Goal: Task Accomplishment & Management: Manage account settings

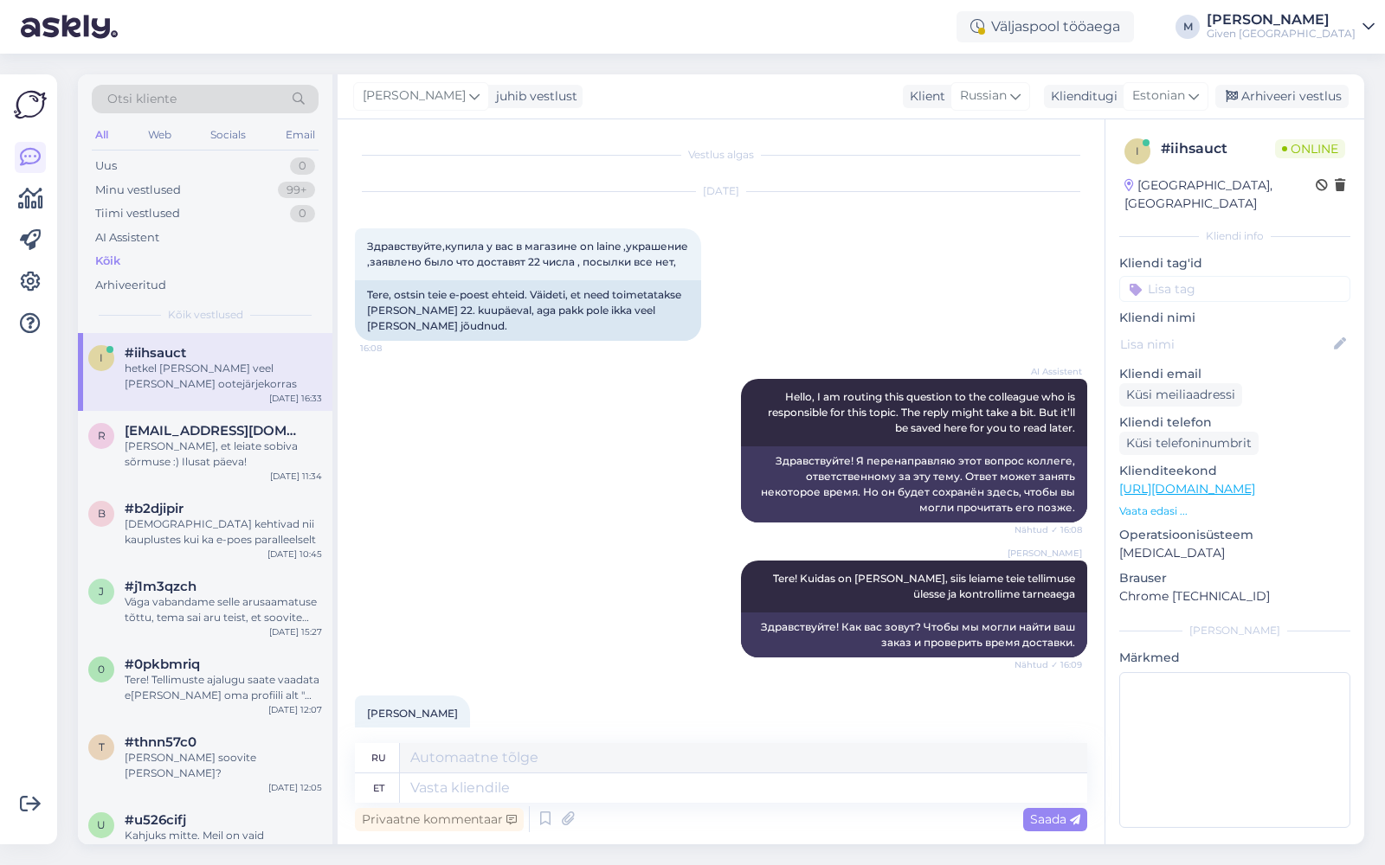
scroll to position [2123, 0]
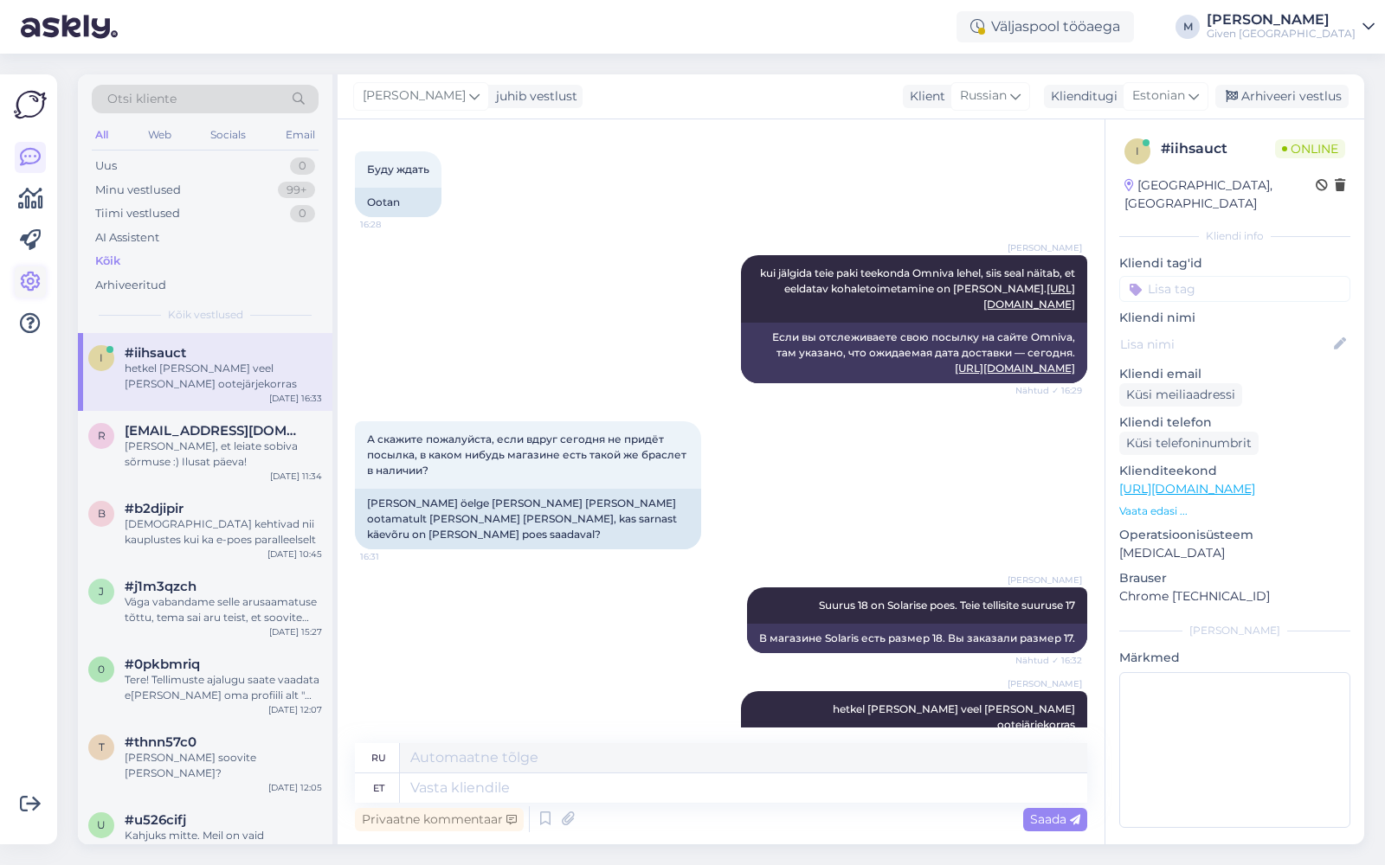
click at [30, 288] on icon at bounding box center [30, 282] width 21 height 21
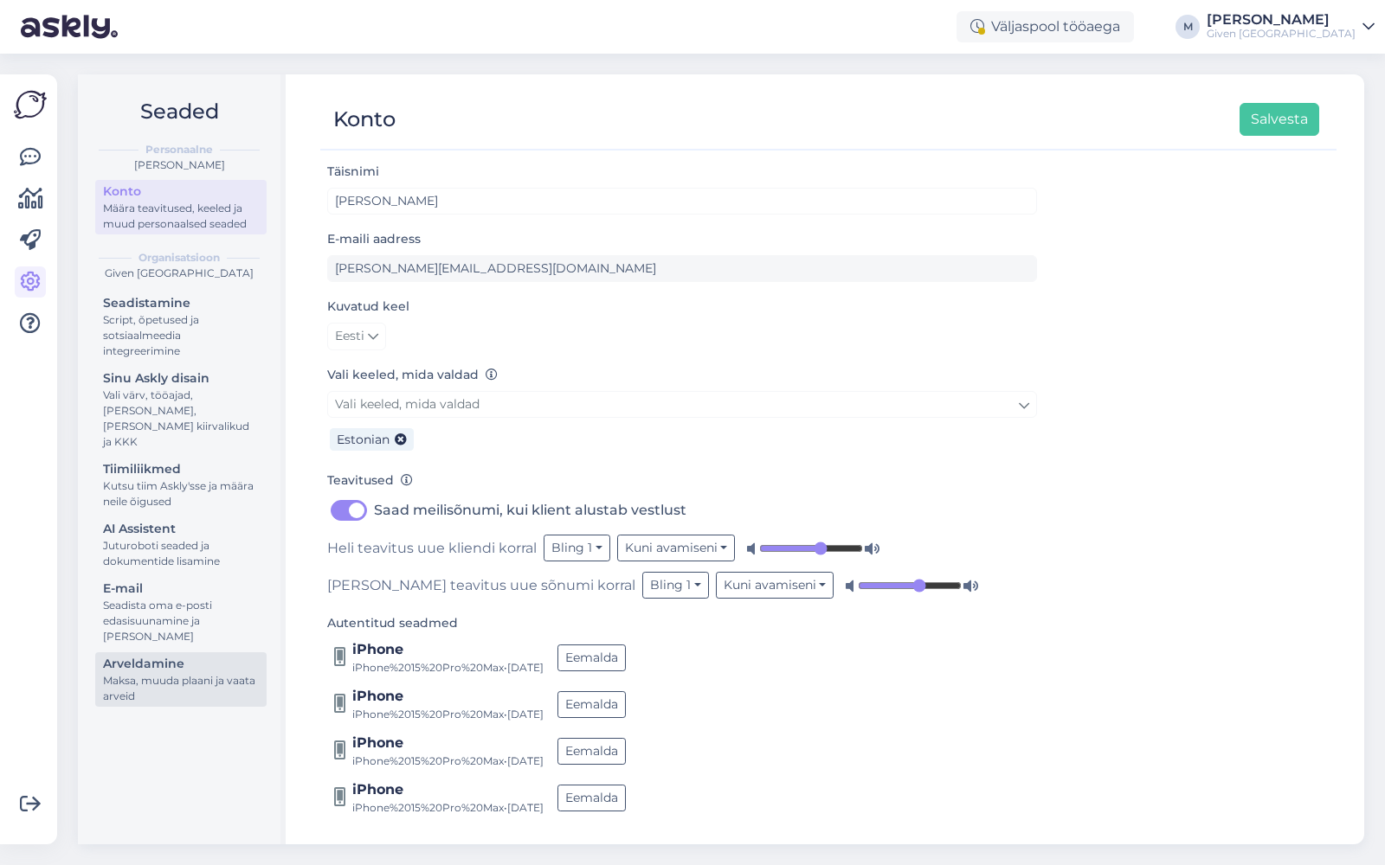
click at [167, 655] on div "Arveldamine" at bounding box center [181, 664] width 156 height 18
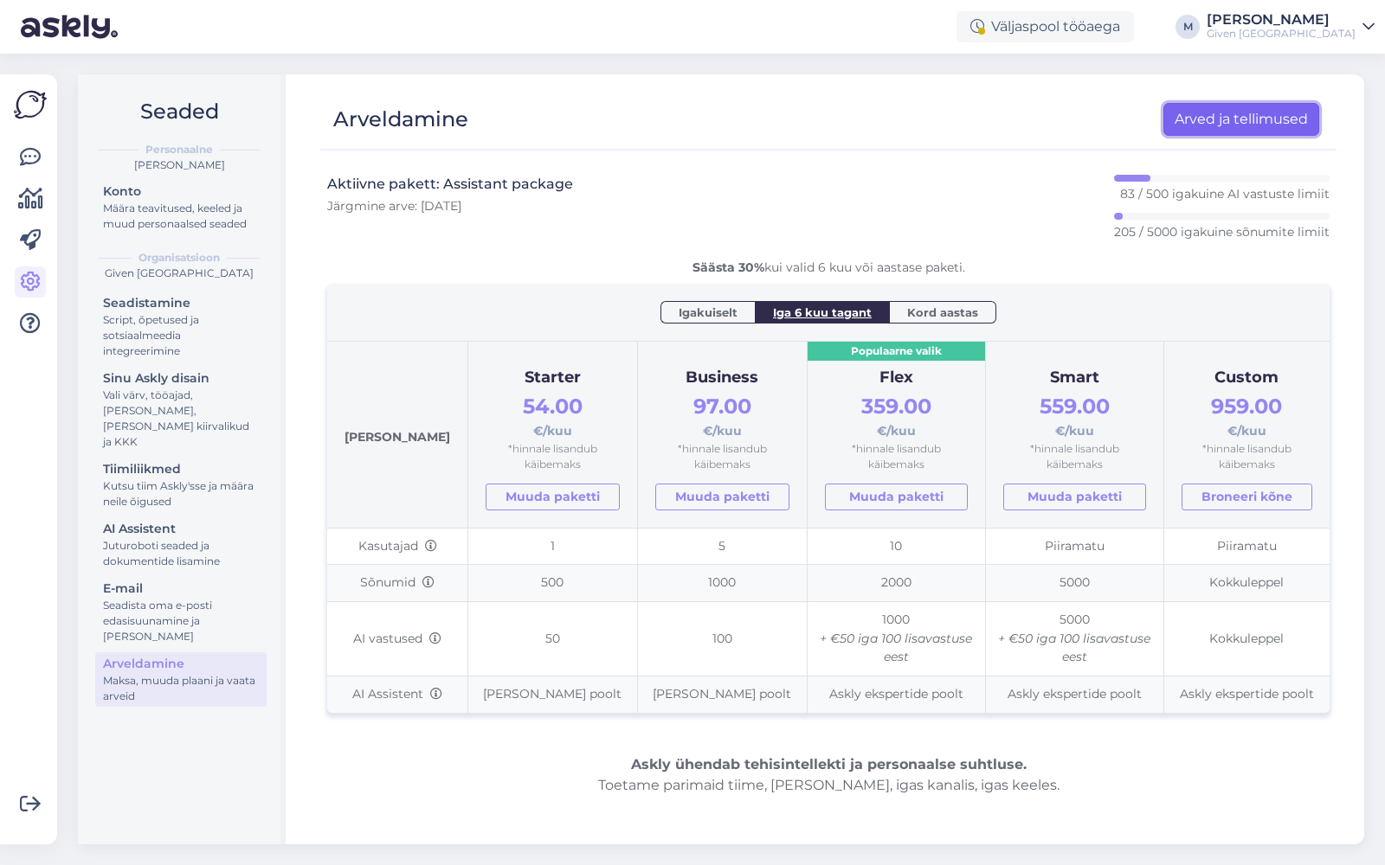
click at [1243, 128] on link "Arved ja tellimused" at bounding box center [1241, 119] width 156 height 33
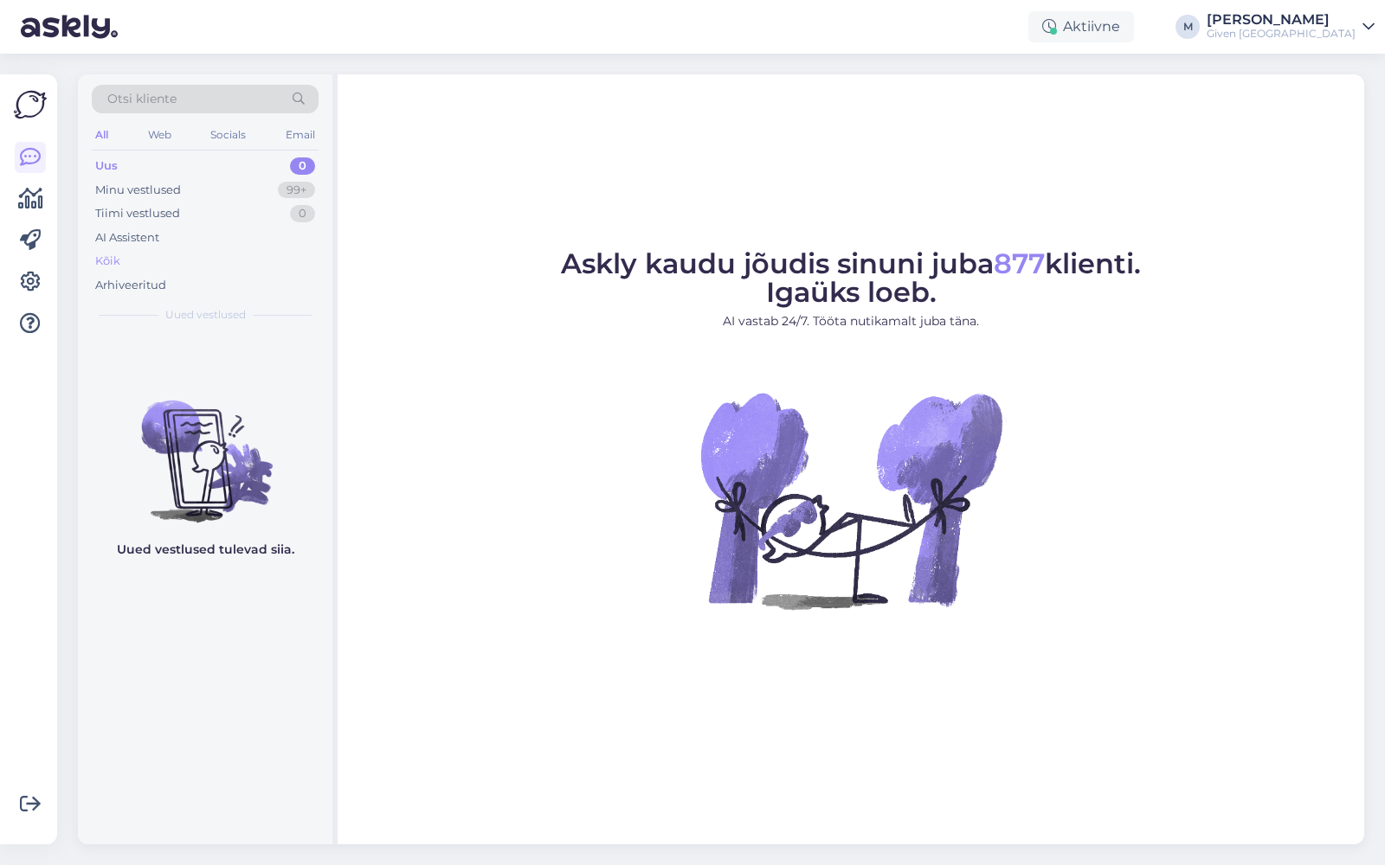
click at [115, 264] on div "Kõik" at bounding box center [107, 261] width 25 height 17
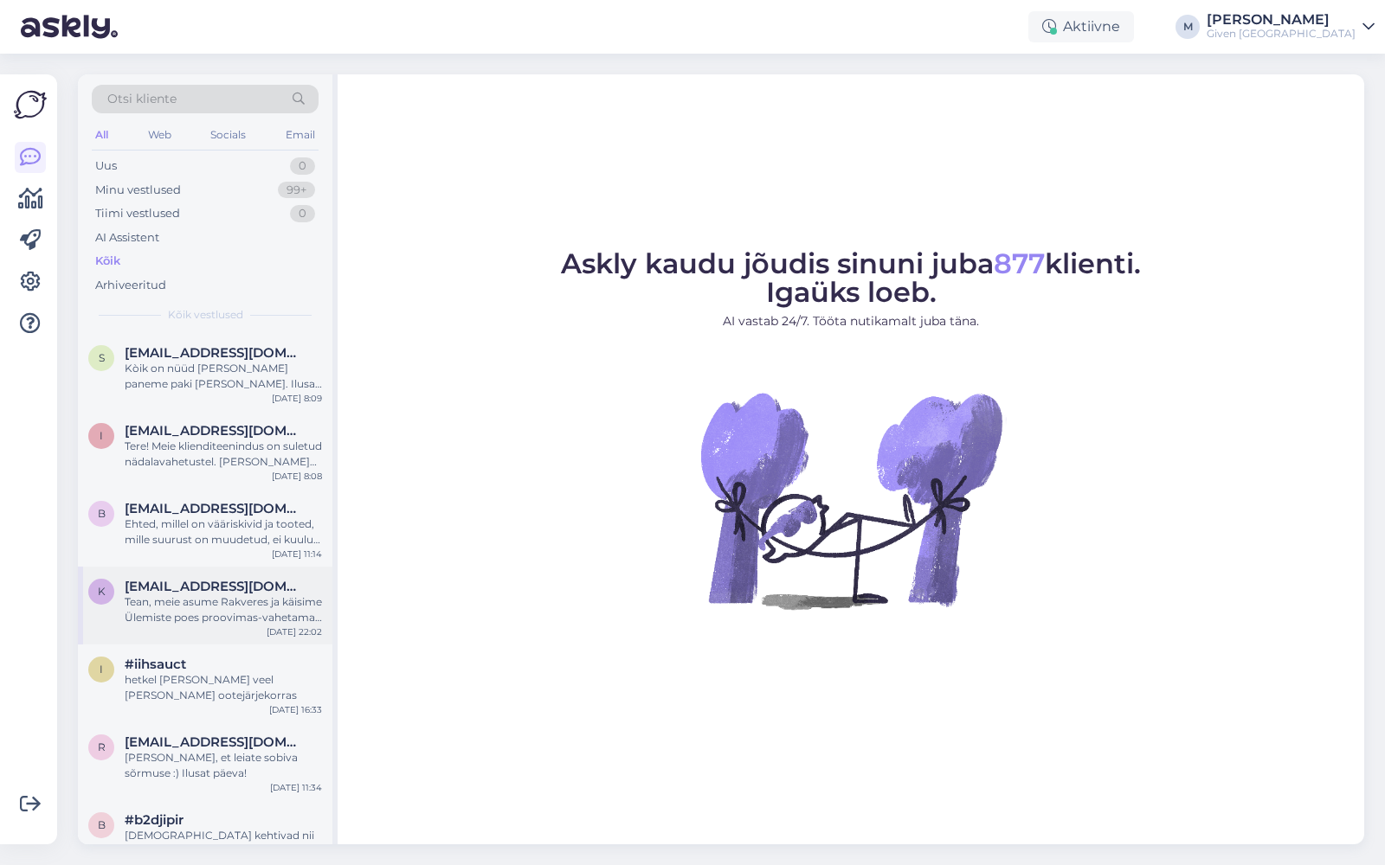
click at [235, 612] on div "Tean, meie asume Rakveres ja käisime Ülemiste poes proovimas-vahetamas veel mud…" at bounding box center [223, 610] width 197 height 31
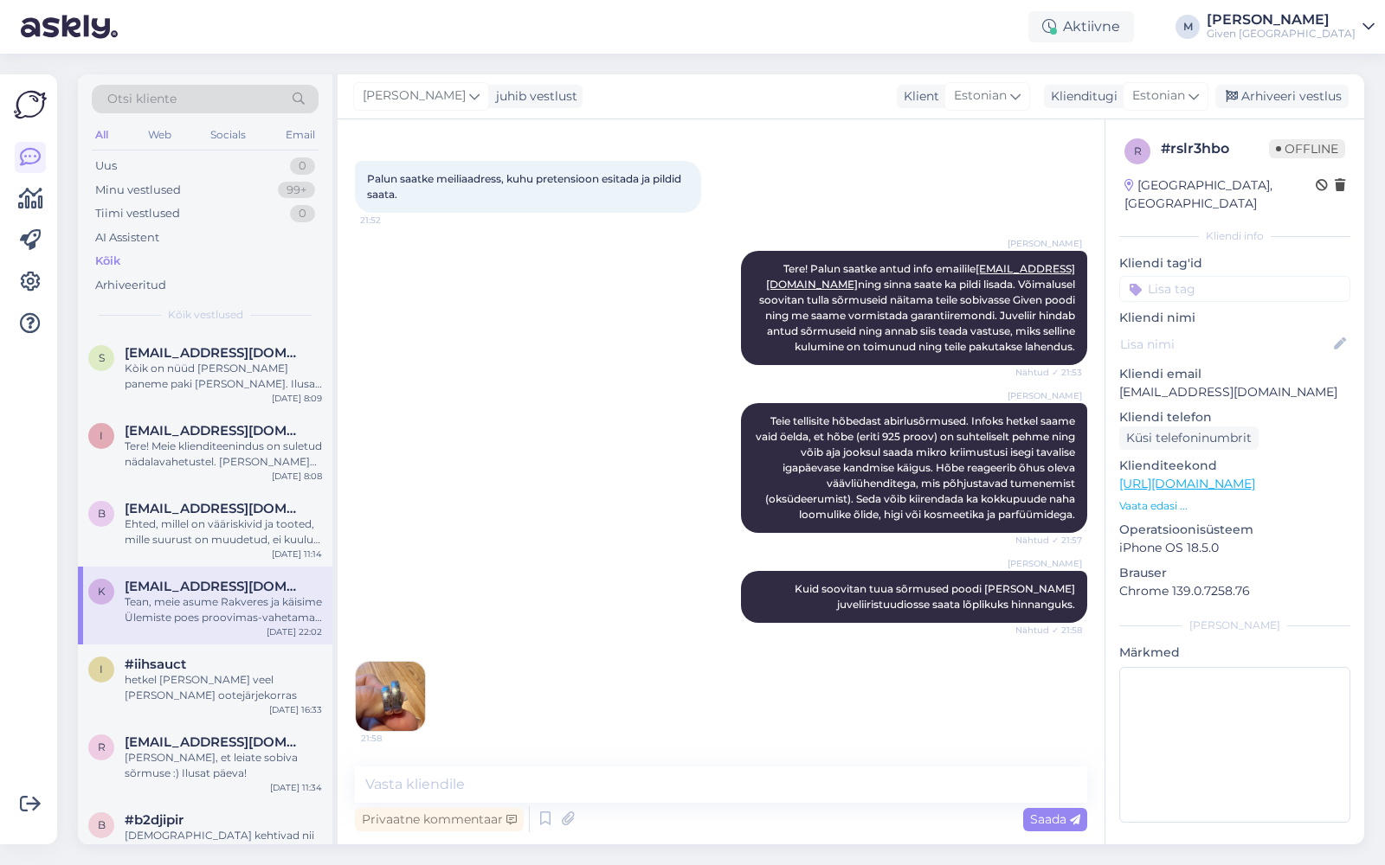
scroll to position [1268, 0]
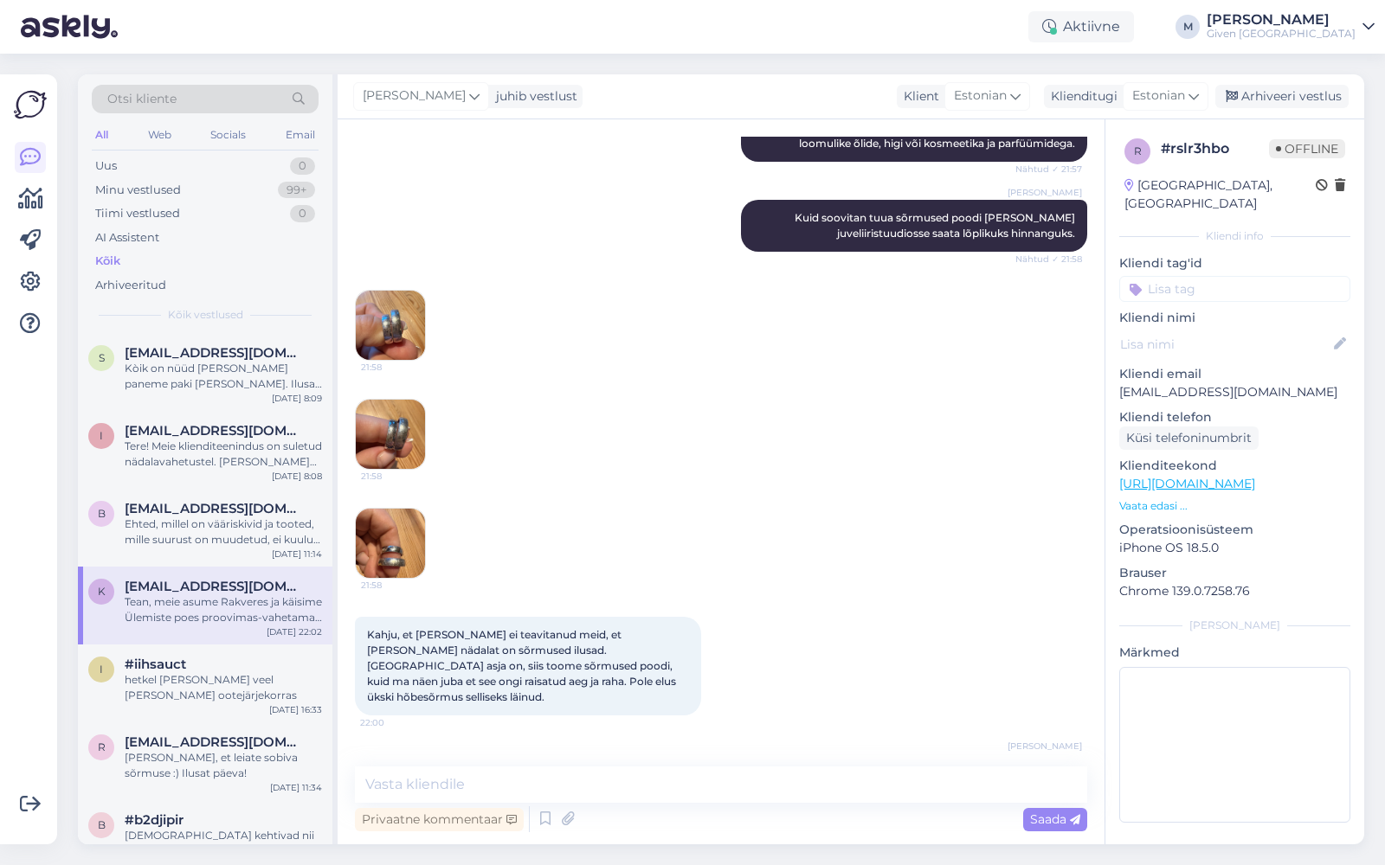
click at [391, 697] on span "Kahju, et teenindaja poes ei teavitanud meid, et vaid paar nädalat on sõrmused …" at bounding box center [523, 665] width 312 height 75
click at [380, 344] on img at bounding box center [390, 325] width 69 height 69
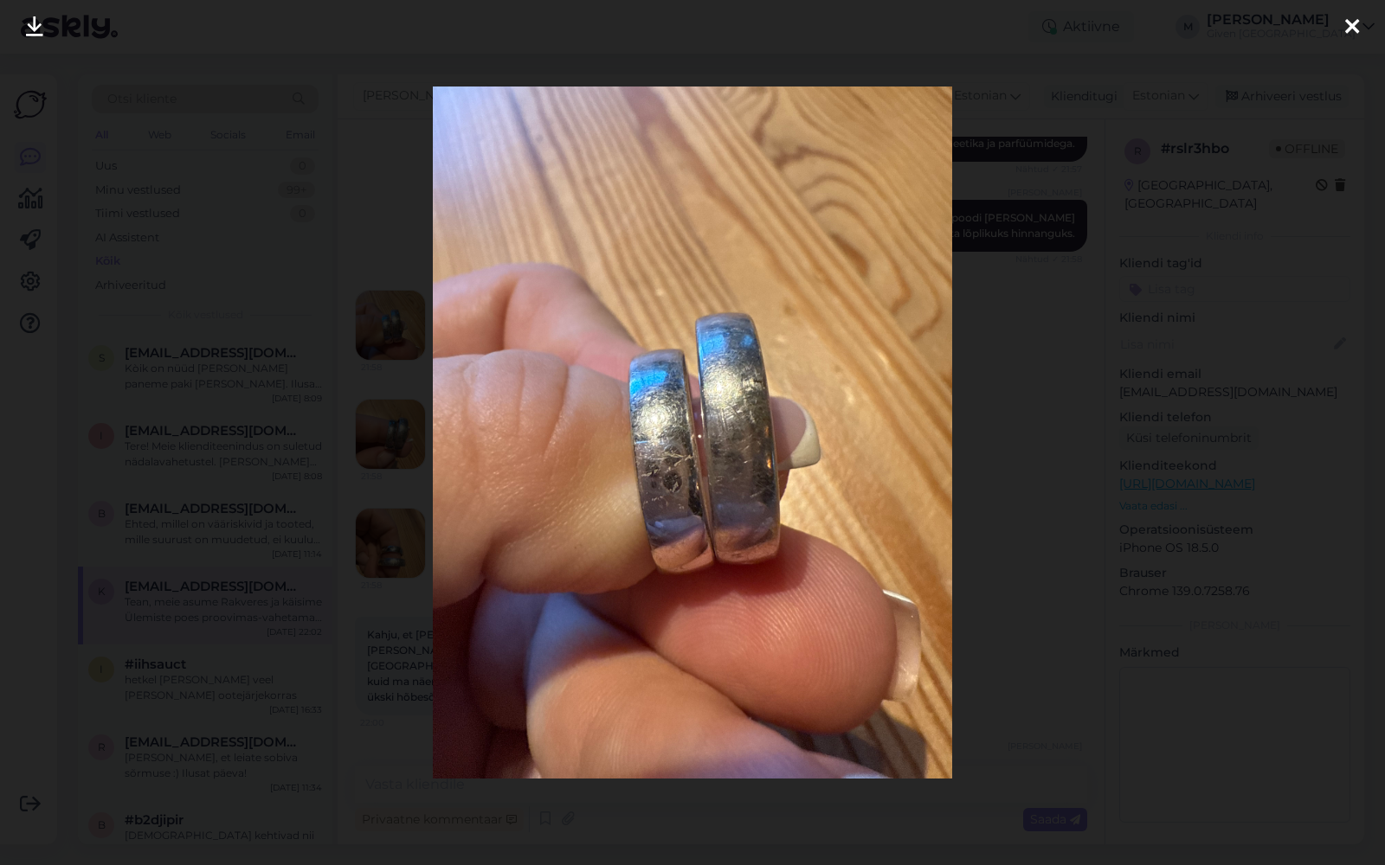
click at [1347, 30] on icon at bounding box center [1352, 27] width 14 height 23
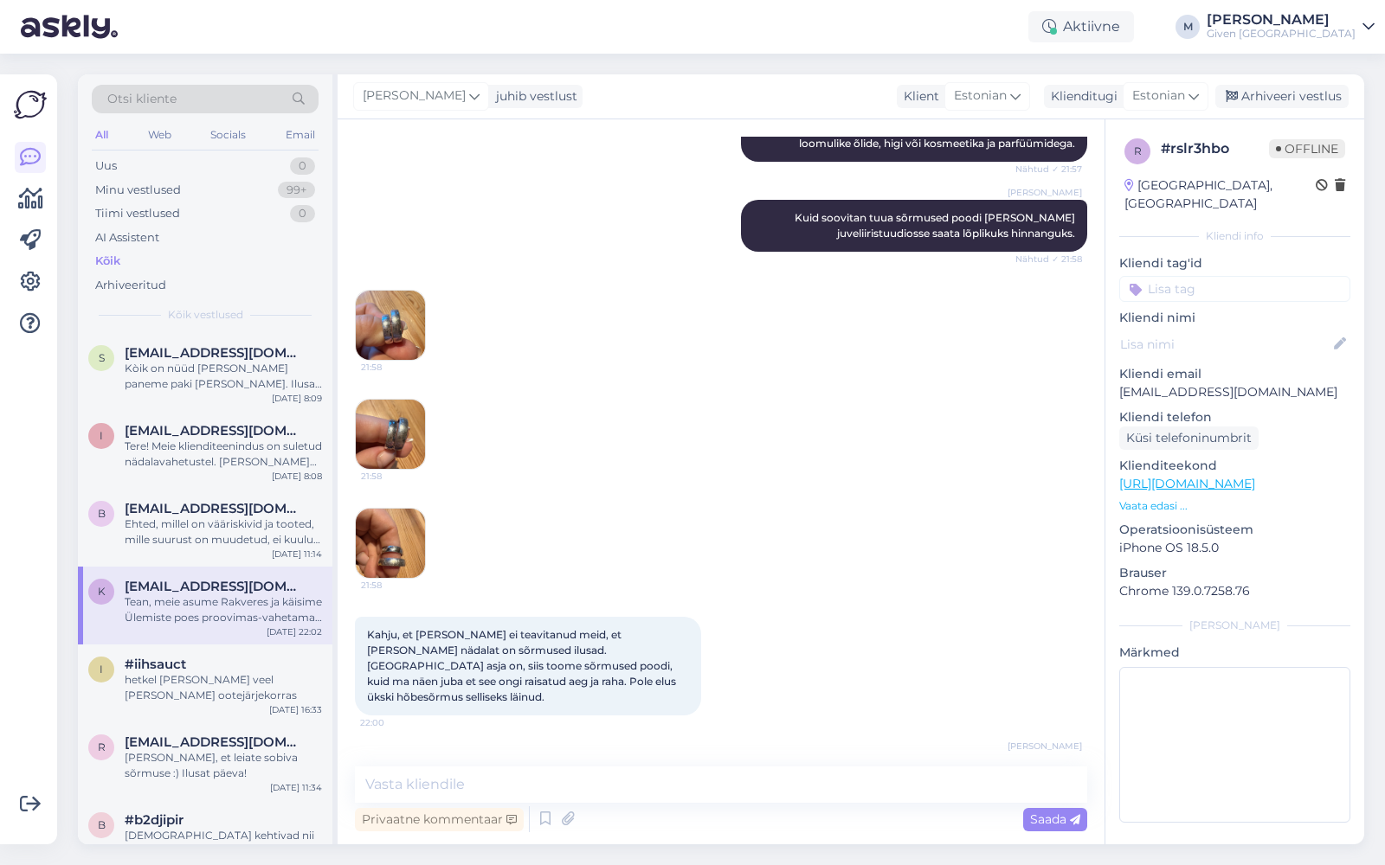
click at [400, 450] on img at bounding box center [390, 434] width 69 height 69
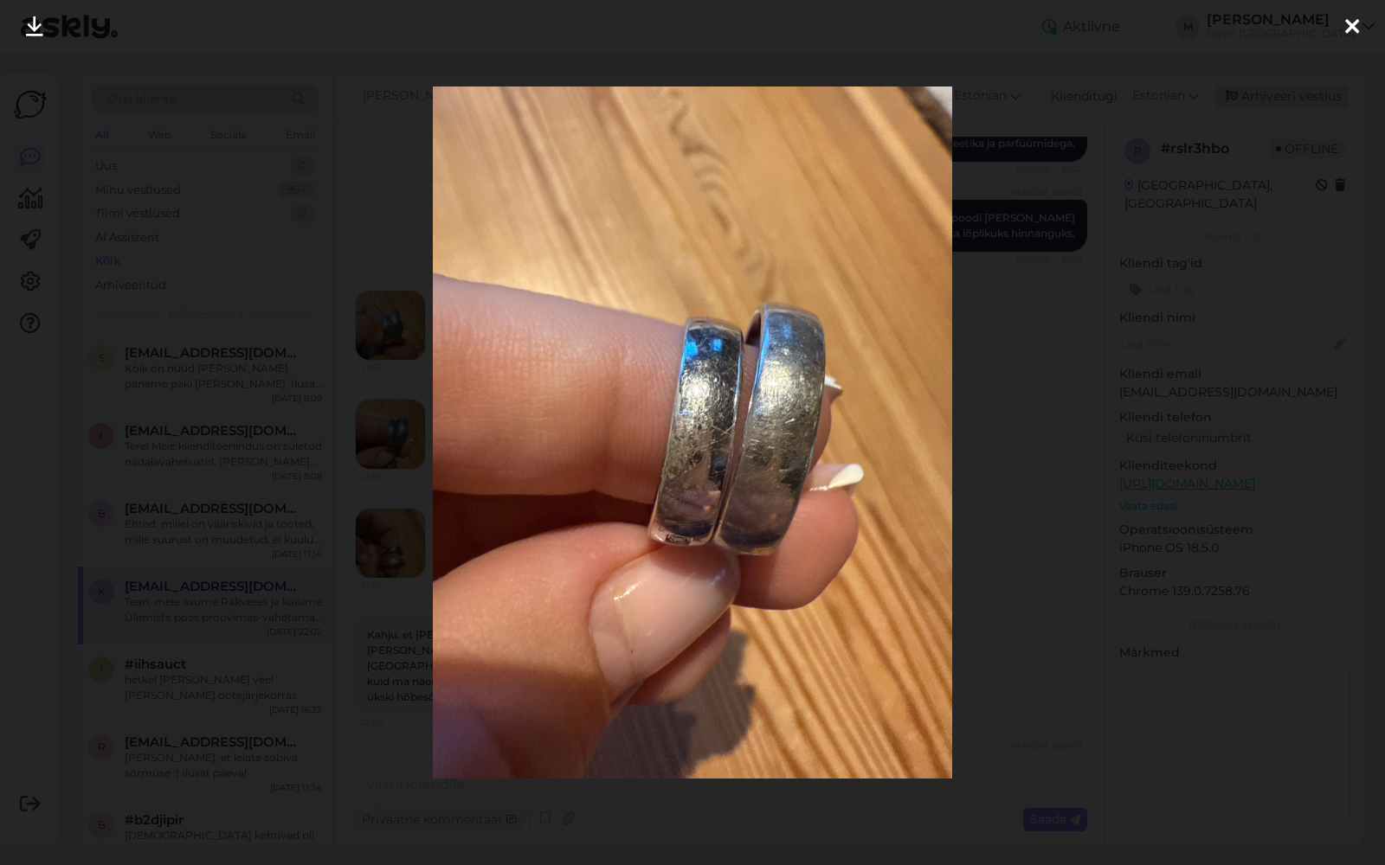
drag, startPoint x: 1348, startPoint y: 23, endPoint x: 1261, endPoint y: 105, distance: 120.0
click at [1349, 23] on icon at bounding box center [1352, 27] width 14 height 23
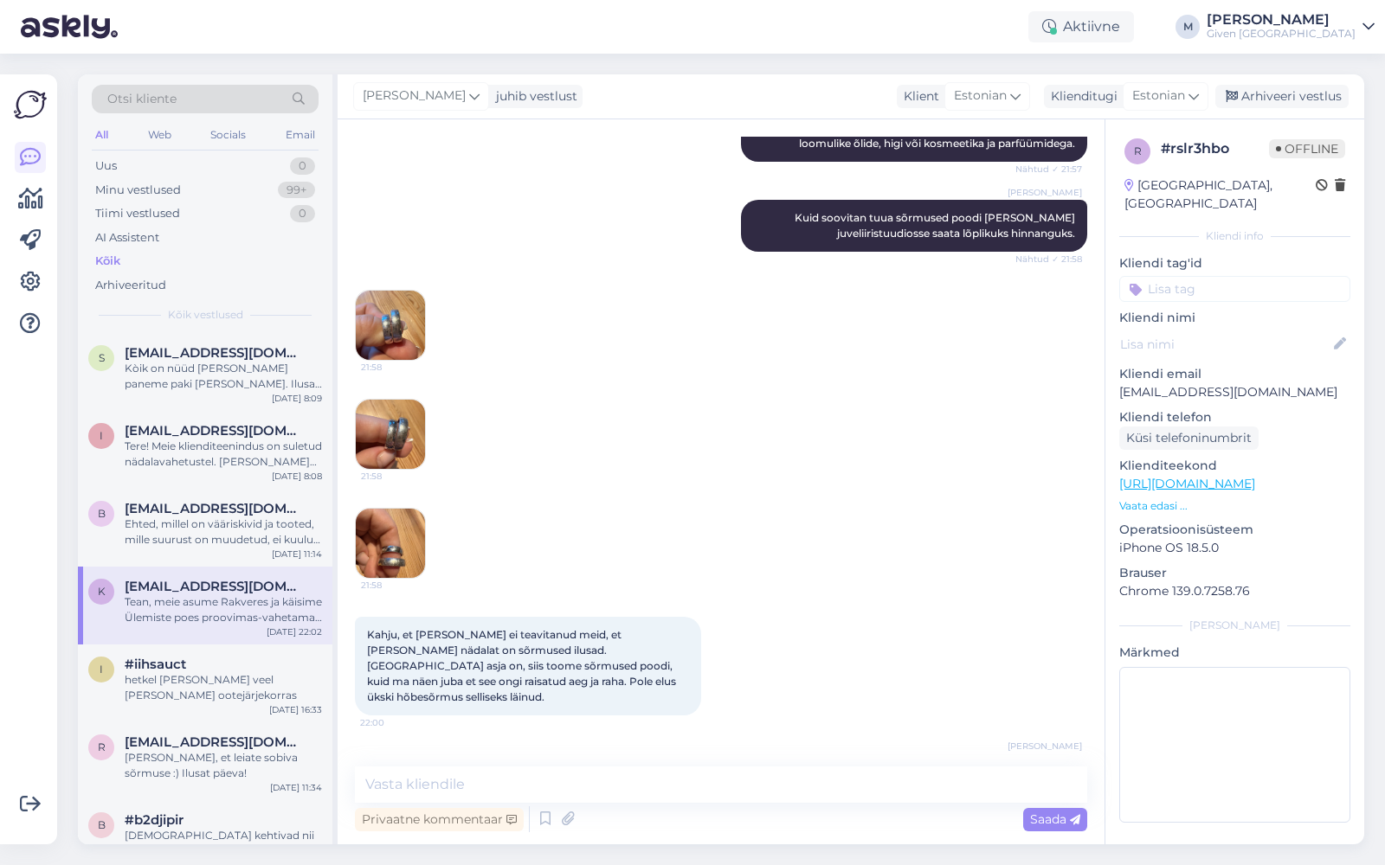
click at [382, 567] on img at bounding box center [390, 543] width 69 height 69
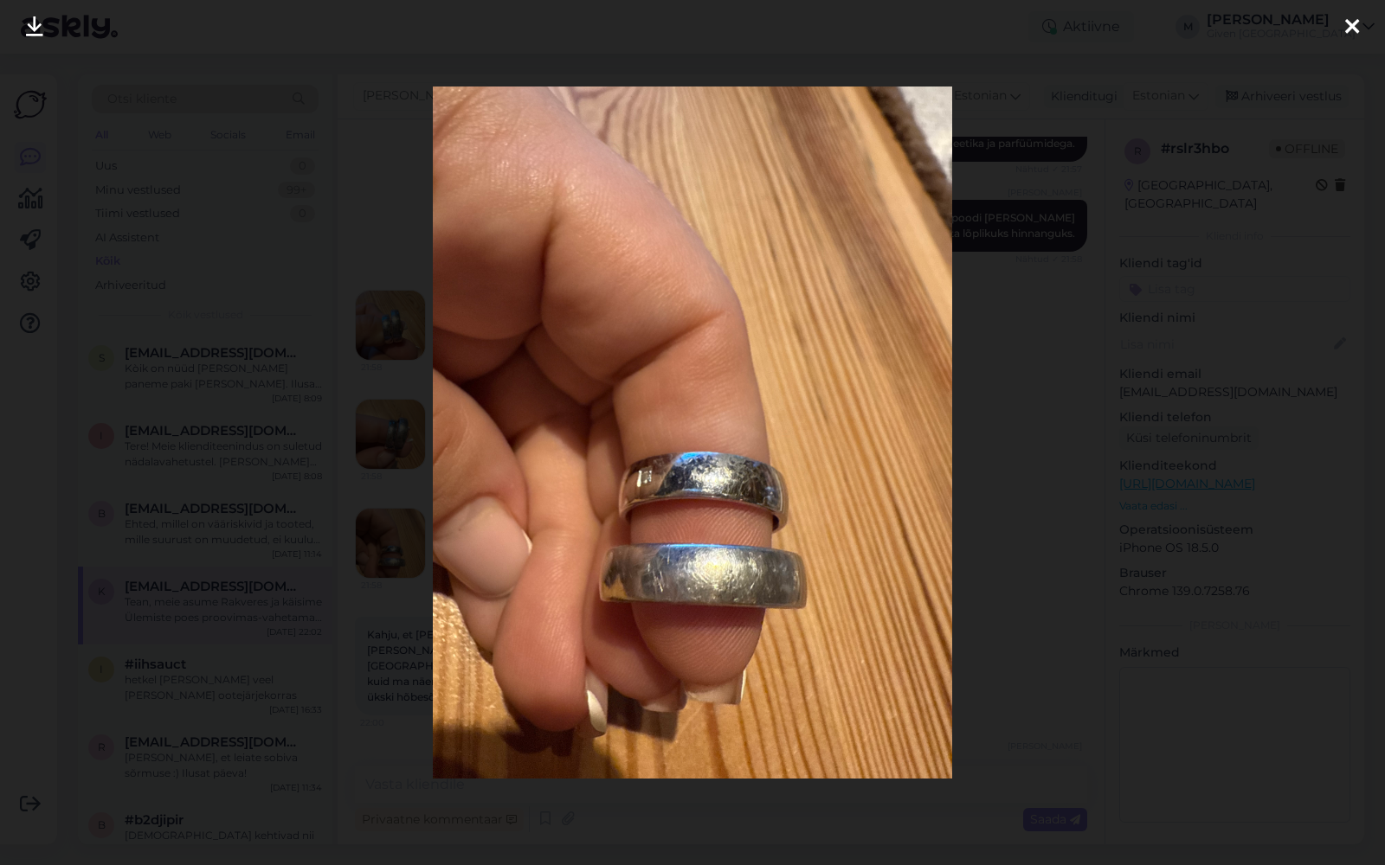
click at [1355, 23] on icon at bounding box center [1352, 27] width 14 height 23
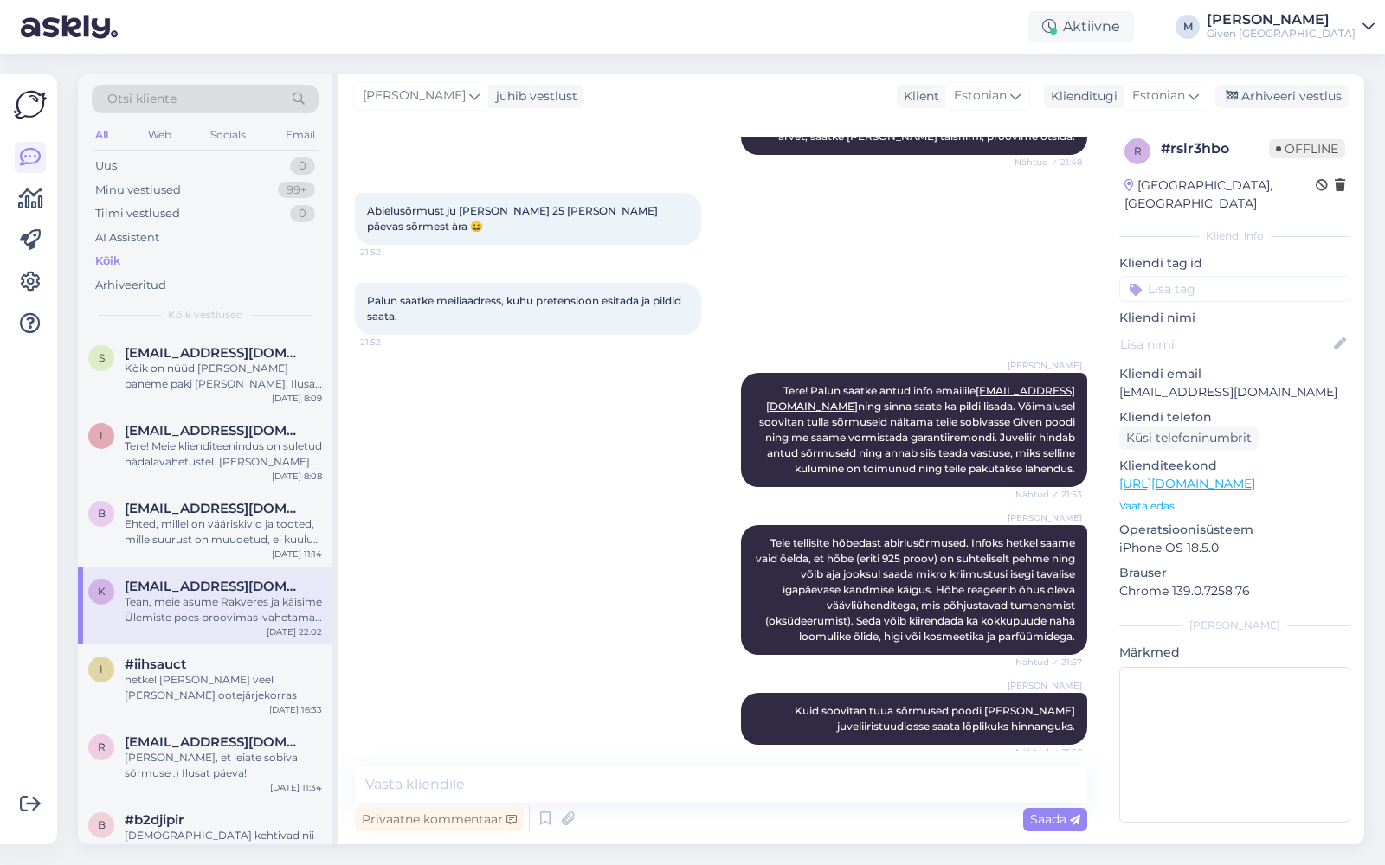
scroll to position [756, 0]
